Goal: Complete application form

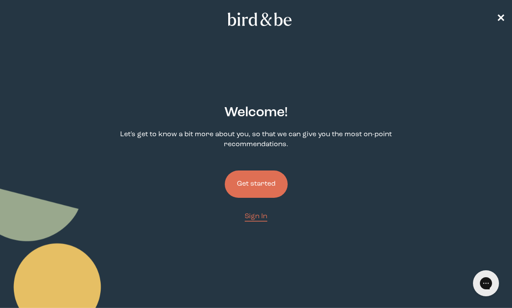
click at [268, 183] on button "Get started" at bounding box center [256, 183] width 63 height 27
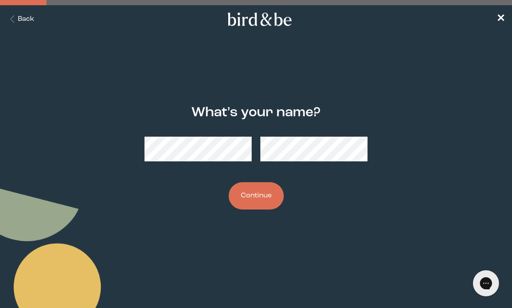
click at [258, 195] on button "Continue" at bounding box center [256, 195] width 55 height 27
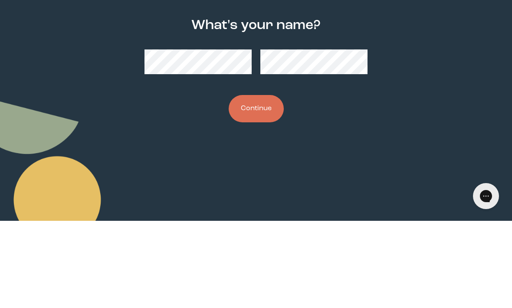
click at [266, 182] on button "Continue" at bounding box center [256, 195] width 55 height 27
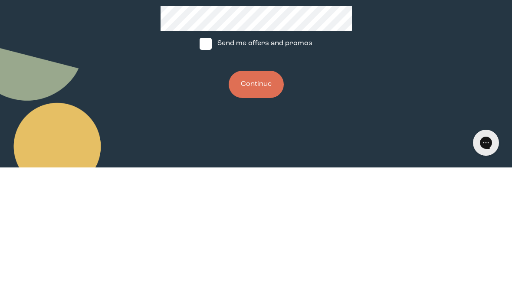
click at [263, 211] on button "Continue" at bounding box center [256, 224] width 55 height 27
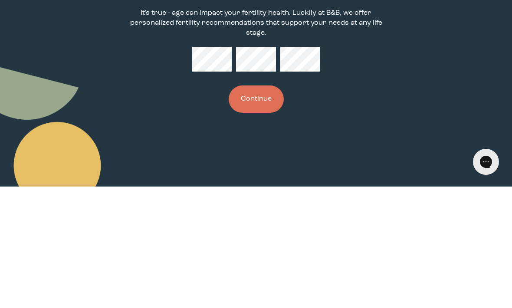
click at [271, 207] on button "Continue" at bounding box center [256, 220] width 55 height 27
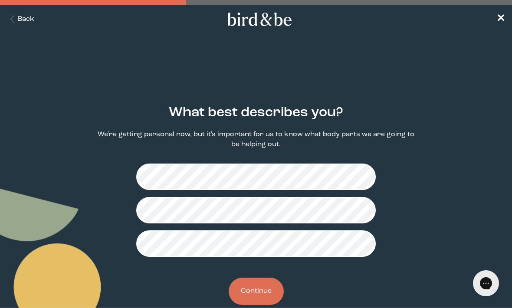
scroll to position [21, 0]
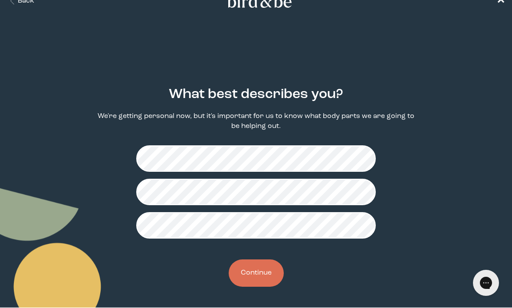
click at [258, 269] on button "Continue" at bounding box center [256, 273] width 55 height 27
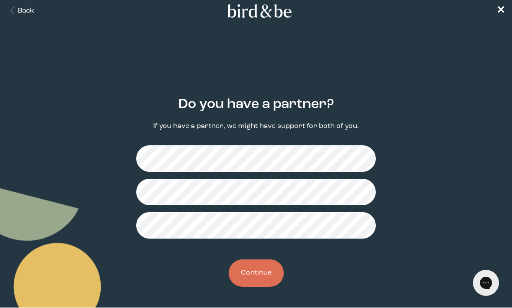
click at [265, 269] on button "Continue" at bounding box center [256, 273] width 55 height 27
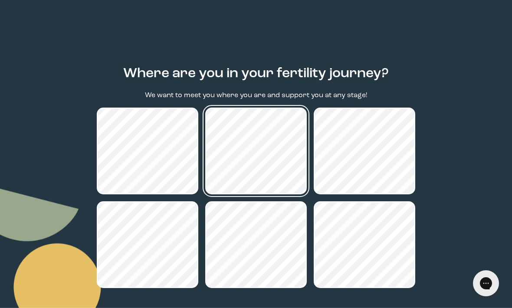
scroll to position [89, 0]
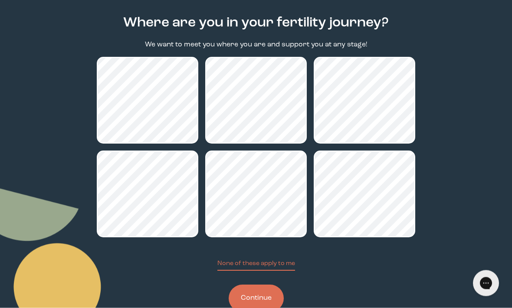
click at [262, 294] on button "Continue" at bounding box center [256, 298] width 55 height 27
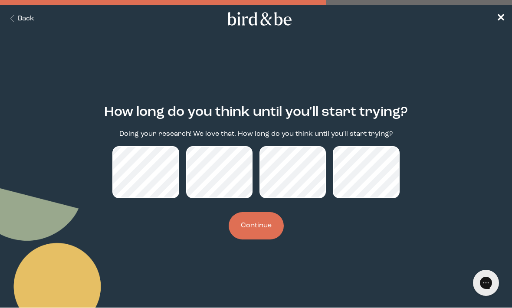
click at [269, 230] on button "Continue" at bounding box center [256, 226] width 55 height 27
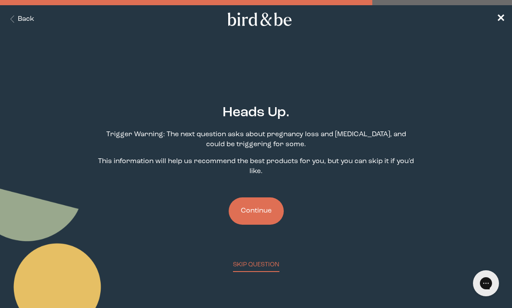
click at [265, 215] on button "Continue" at bounding box center [256, 210] width 55 height 27
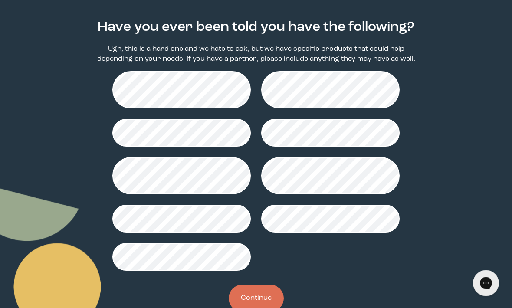
scroll to position [85, 0]
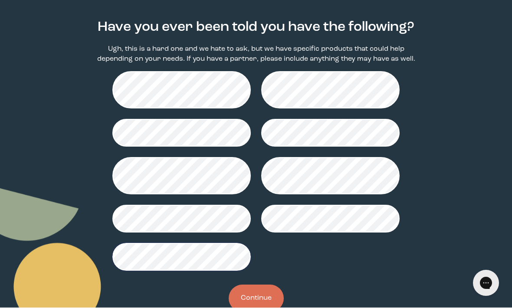
click at [263, 304] on button "Continue" at bounding box center [256, 298] width 55 height 27
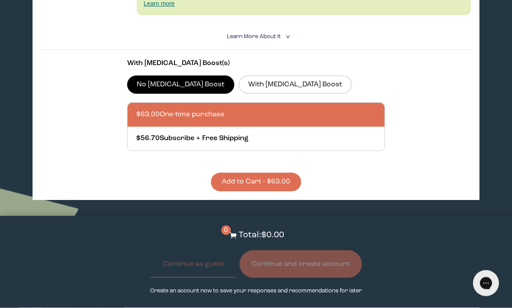
scroll to position [1875, 0]
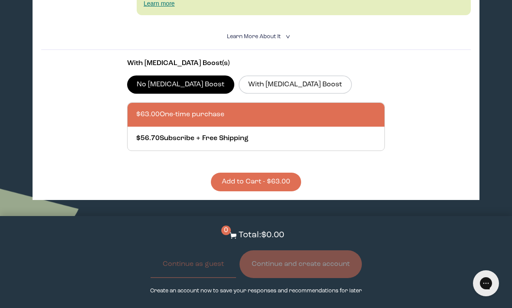
click at [277, 39] on span "Learn More About it" at bounding box center [254, 37] width 54 height 6
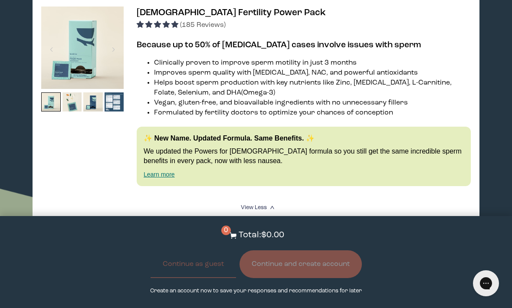
scroll to position [1694, 0]
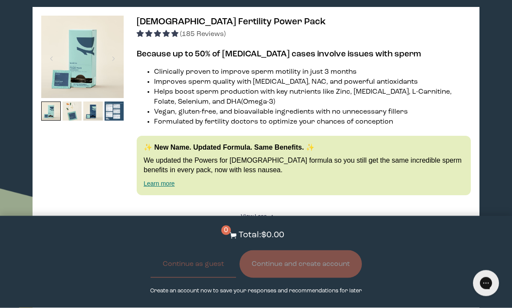
click at [232, 27] on span "[DEMOGRAPHIC_DATA] Fertility Power Pack" at bounding box center [231, 22] width 189 height 9
